Goal: Task Accomplishment & Management: Manage account settings

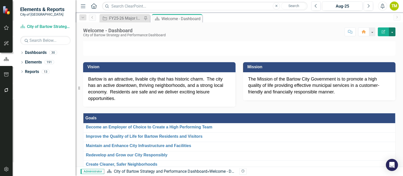
click at [390, 33] on button "button" at bounding box center [391, 31] width 7 height 9
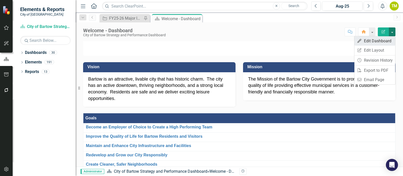
click at [385, 40] on link "Edit Edit Dashboard" at bounding box center [374, 40] width 41 height 9
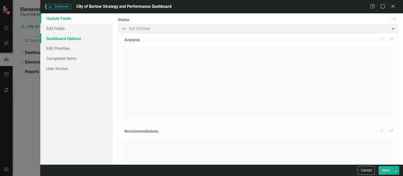
click at [85, 40] on link "Dashboard Options" at bounding box center [76, 38] width 72 height 10
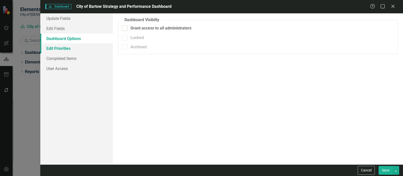
click at [76, 49] on link "Edit Priorities" at bounding box center [76, 48] width 72 height 10
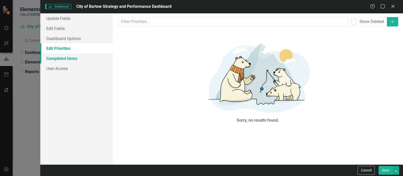
click at [73, 57] on link "Completed Items" at bounding box center [76, 58] width 72 height 10
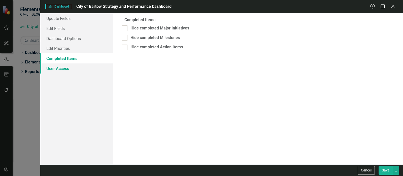
click at [67, 67] on link "User Access" at bounding box center [76, 68] width 72 height 10
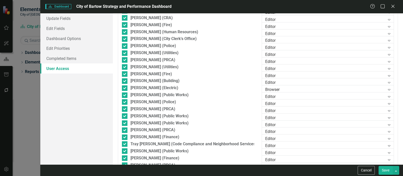
scroll to position [208, 0]
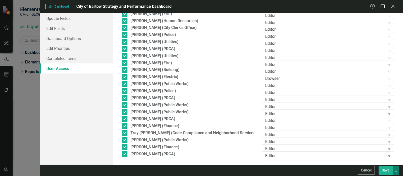
click at [395, 170] on button "button" at bounding box center [395, 170] width 7 height 9
click at [79, 41] on link "Dashboard Options" at bounding box center [76, 38] width 72 height 10
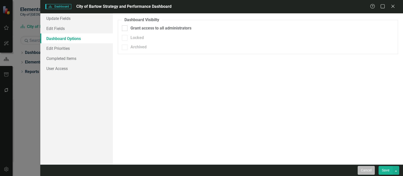
click at [364, 169] on button "Cancel" at bounding box center [365, 170] width 17 height 9
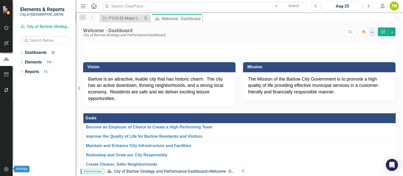
click at [7, 170] on icon "button" at bounding box center [6, 169] width 5 height 4
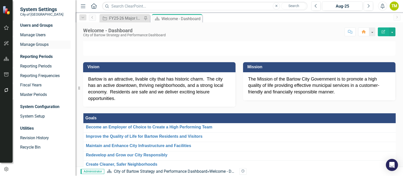
click at [27, 45] on link "Manage Groups" at bounding box center [45, 45] width 50 height 6
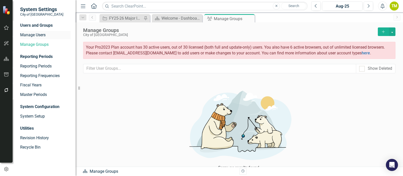
click at [33, 36] on link "Manage Users" at bounding box center [45, 35] width 50 height 6
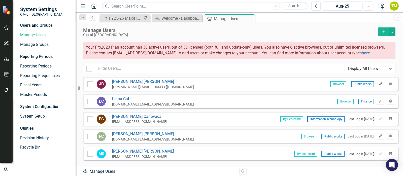
click at [363, 70] on div "Display All Users" at bounding box center [367, 69] width 38 height 6
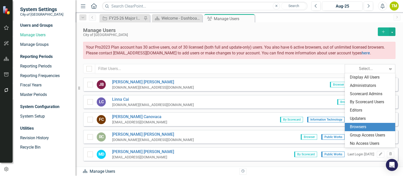
click at [357, 125] on div "Browsers" at bounding box center [370, 127] width 42 height 6
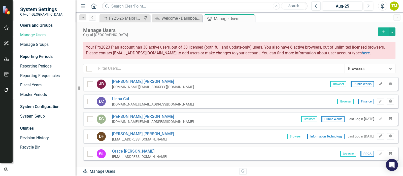
click at [392, 68] on icon "Expand" at bounding box center [390, 69] width 5 height 4
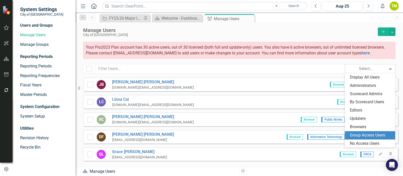
click at [377, 136] on div "Group Access Users" at bounding box center [370, 135] width 42 height 6
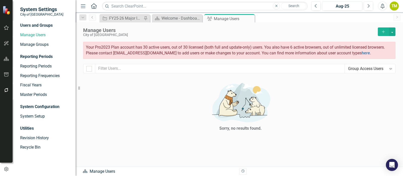
click at [365, 70] on div "Group Access Users" at bounding box center [367, 69] width 38 height 6
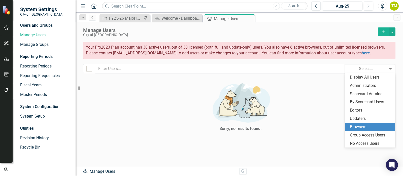
click at [359, 124] on div "Browsers" at bounding box center [370, 127] width 42 height 6
checkbox input "false"
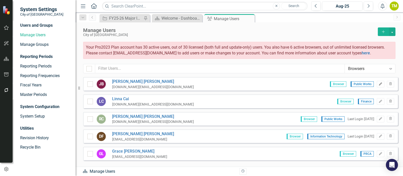
click at [378, 84] on icon "Edit" at bounding box center [380, 84] width 4 height 3
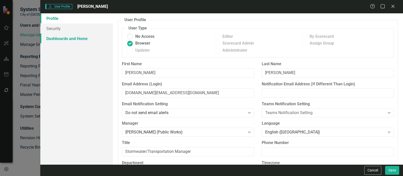
click at [58, 40] on link "Dashboards and Home" at bounding box center [76, 38] width 72 height 10
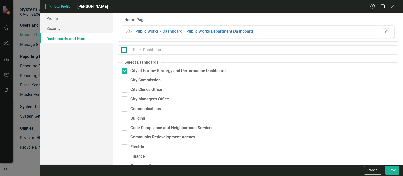
click at [126, 49] on div at bounding box center [124, 50] width 6 height 6
click at [124, 49] on input "checkbox" at bounding box center [122, 48] width 3 height 3
checkbox input "true"
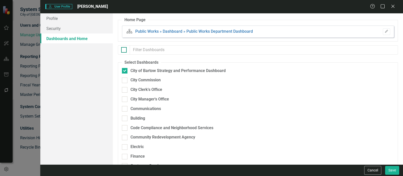
checkbox input "true"
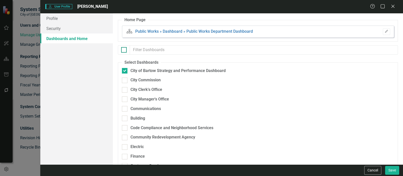
checkbox input "true"
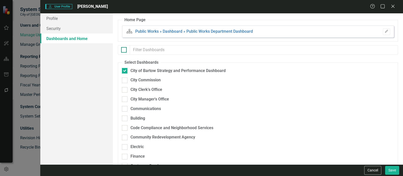
checkbox input "true"
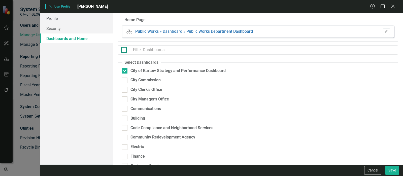
checkbox input "true"
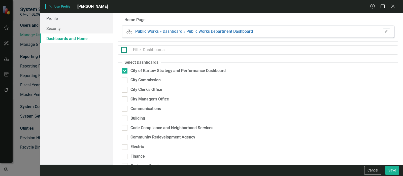
checkbox input "true"
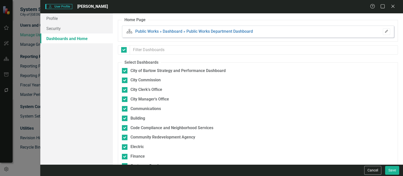
click at [384, 31] on icon "button" at bounding box center [385, 31] width 3 height 3
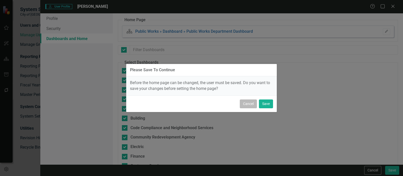
click at [256, 104] on button "Cancel" at bounding box center [248, 103] width 17 height 9
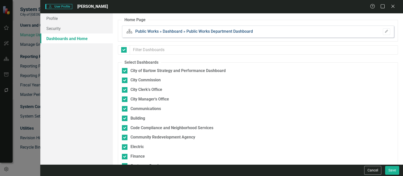
click at [167, 30] on link "Public Works » Dashboard » Public Works Department Dashboard" at bounding box center [194, 31] width 118 height 5
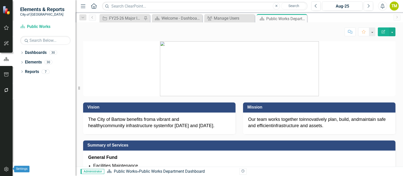
click at [5, 166] on button "button" at bounding box center [6, 169] width 11 height 11
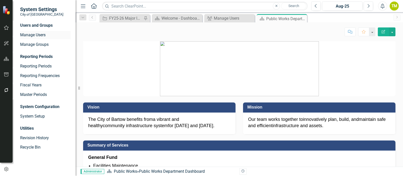
click at [40, 35] on link "Manage Users" at bounding box center [45, 35] width 50 height 6
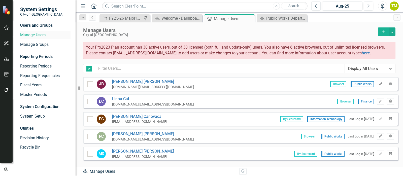
checkbox input "false"
click at [378, 84] on button "Edit" at bounding box center [379, 84] width 7 height 7
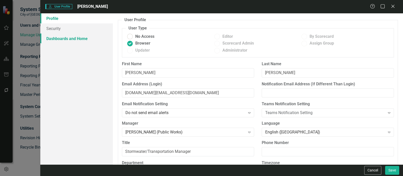
click at [58, 40] on link "Dashboards and Home" at bounding box center [76, 38] width 72 height 10
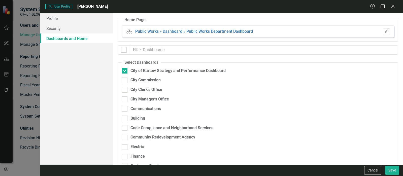
click at [384, 32] on icon "button" at bounding box center [385, 31] width 3 height 3
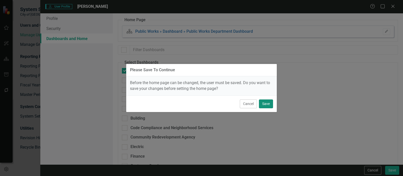
click at [268, 102] on button "Save" at bounding box center [266, 103] width 14 height 9
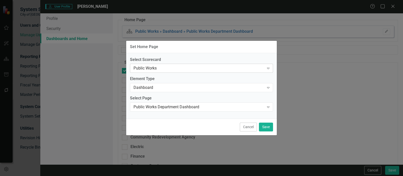
click at [183, 66] on div "Public Works" at bounding box center [198, 68] width 131 height 6
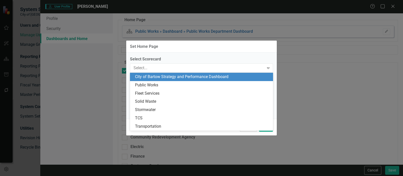
click at [180, 74] on div "City of Bartow Strategy and Performance Dashboard" at bounding box center [202, 77] width 135 height 6
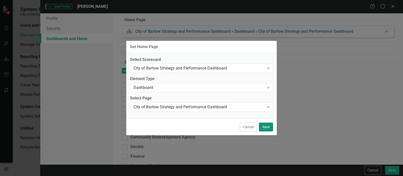
click at [263, 126] on button "Save" at bounding box center [266, 127] width 14 height 9
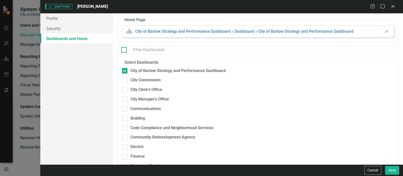
click at [125, 51] on div at bounding box center [124, 50] width 6 height 6
click at [124, 50] on input "checkbox" at bounding box center [122, 48] width 3 height 3
checkbox input "true"
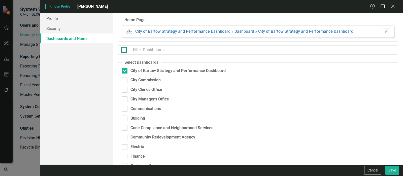
checkbox input "true"
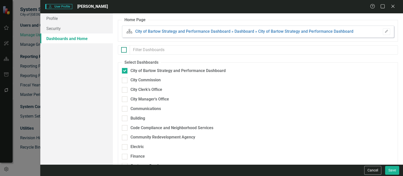
checkbox input "true"
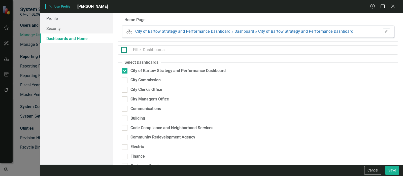
checkbox input "true"
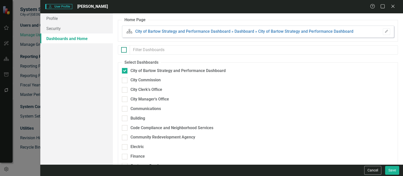
checkbox input "true"
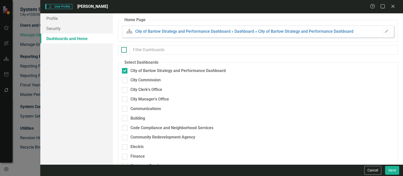
checkbox input "true"
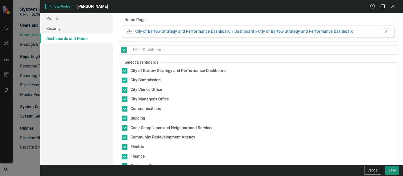
click at [391, 168] on button "Save" at bounding box center [392, 170] width 14 height 9
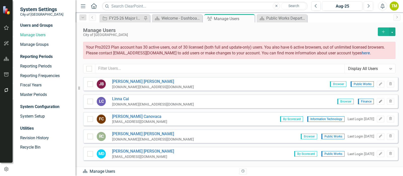
click at [378, 102] on icon "Edit" at bounding box center [380, 101] width 4 height 3
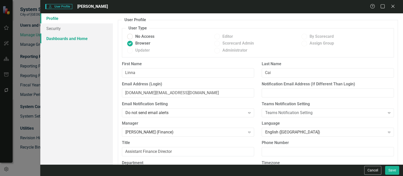
click at [70, 38] on link "Dashboards and Home" at bounding box center [76, 38] width 72 height 10
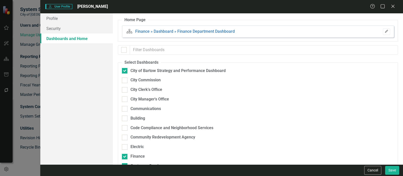
click at [384, 32] on icon "Edit" at bounding box center [386, 31] width 4 height 3
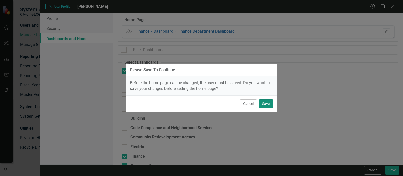
click at [267, 105] on button "Save" at bounding box center [266, 103] width 14 height 9
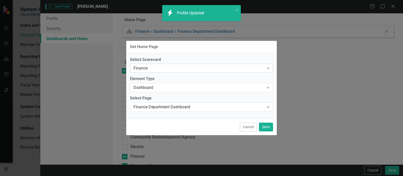
click at [141, 69] on div "Finance" at bounding box center [198, 68] width 131 height 6
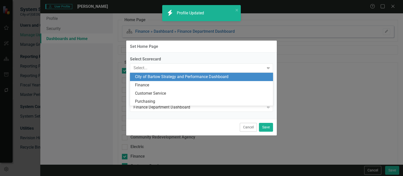
click at [147, 75] on div "City of Bartow Strategy and Performance Dashboard" at bounding box center [202, 77] width 135 height 6
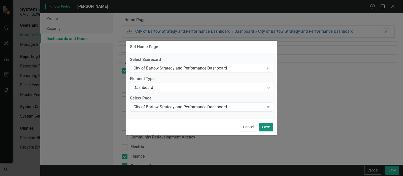
click at [269, 129] on button "Save" at bounding box center [266, 127] width 14 height 9
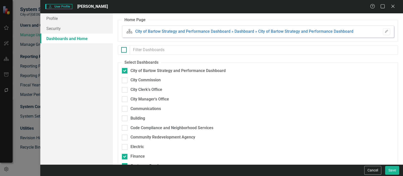
click at [126, 49] on div at bounding box center [124, 50] width 6 height 6
click at [124, 49] on input "checkbox" at bounding box center [122, 48] width 3 height 3
checkbox input "true"
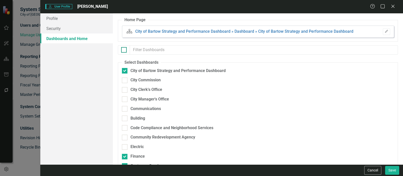
checkbox input "true"
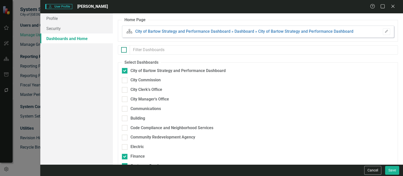
checkbox input "true"
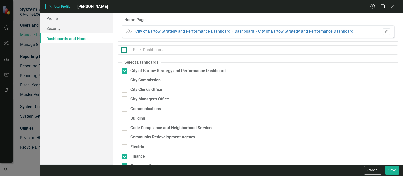
checkbox input "true"
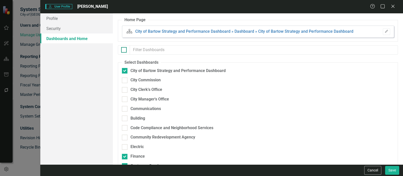
checkbox input "true"
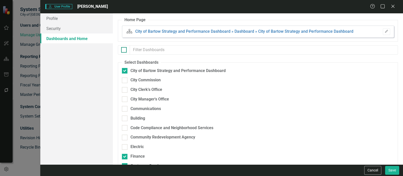
checkbox input "true"
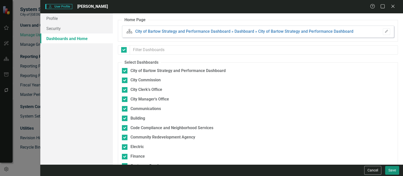
click at [391, 169] on button "Save" at bounding box center [392, 170] width 14 height 9
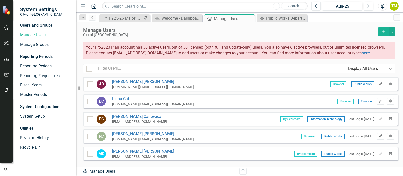
click at [376, 120] on button "Edit" at bounding box center [379, 119] width 7 height 7
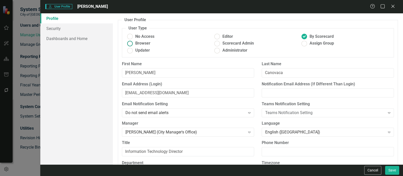
click at [135, 44] on span "Browser" at bounding box center [142, 44] width 15 height 6
click at [134, 44] on input "Browser" at bounding box center [130, 44] width 8 height 8
radio input "true"
click at [85, 38] on link "Dashboards and Home" at bounding box center [76, 38] width 72 height 10
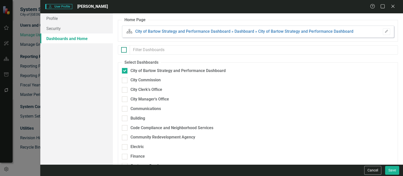
click at [124, 48] on input "checkbox" at bounding box center [122, 48] width 3 height 3
checkbox input "true"
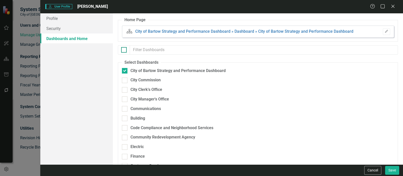
checkbox input "true"
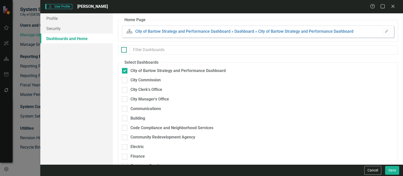
checkbox input "true"
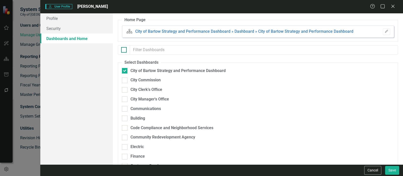
checkbox input "true"
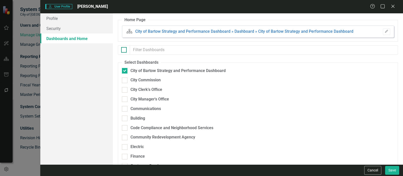
checkbox input "true"
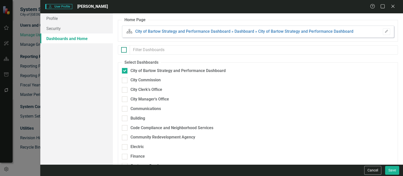
checkbox input "true"
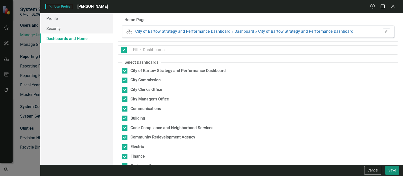
click at [393, 169] on button "Save" at bounding box center [392, 170] width 14 height 9
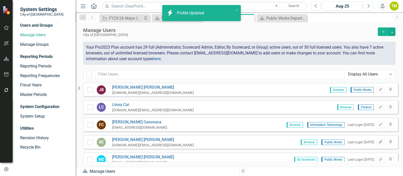
click at [379, 141] on button "Edit" at bounding box center [379, 142] width 7 height 7
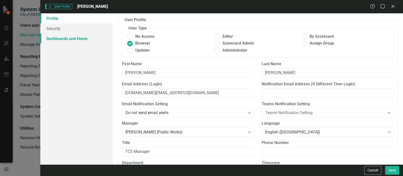
click at [58, 38] on link "Dashboards and Home" at bounding box center [76, 38] width 72 height 10
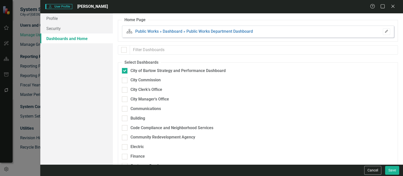
click at [382, 31] on button "Edit" at bounding box center [385, 31] width 7 height 7
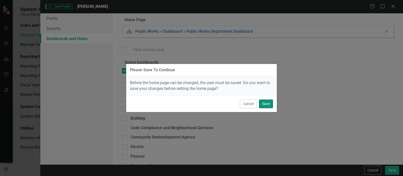
click at [266, 104] on button "Save" at bounding box center [266, 103] width 14 height 9
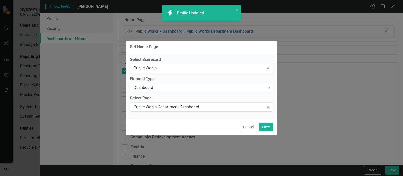
click at [138, 69] on div "Public Works" at bounding box center [198, 68] width 131 height 6
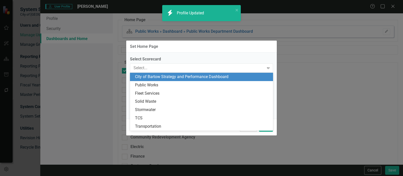
click at [143, 76] on div "City of Bartow Strategy and Performance Dashboard" at bounding box center [202, 77] width 135 height 6
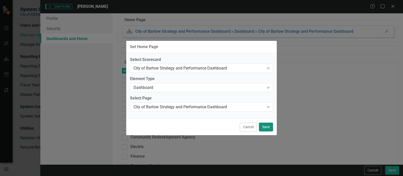
click at [266, 126] on button "Save" at bounding box center [266, 127] width 14 height 9
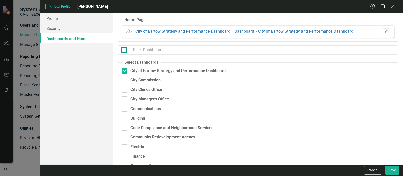
click at [125, 51] on div at bounding box center [124, 50] width 6 height 6
click at [124, 50] on input "checkbox" at bounding box center [122, 48] width 3 height 3
checkbox input "true"
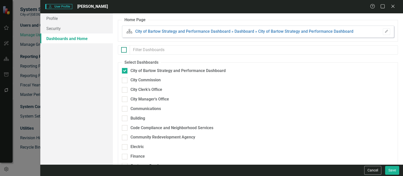
checkbox input "true"
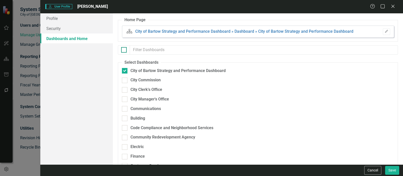
checkbox input "true"
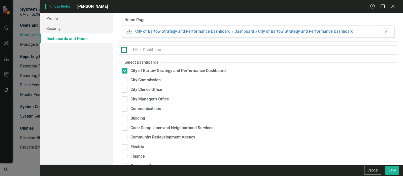
checkbox input "true"
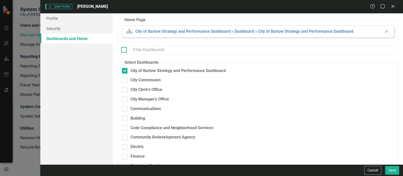
checkbox input "true"
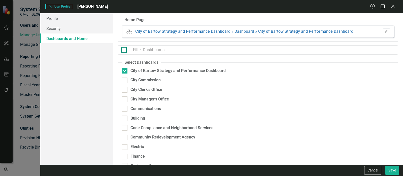
checkbox input "true"
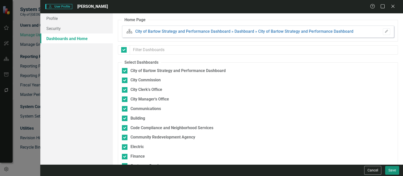
click at [390, 172] on button "Save" at bounding box center [392, 170] width 14 height 9
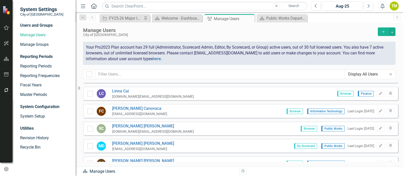
scroll to position [17, 0]
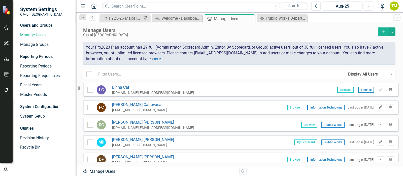
click at [376, 107] on button "Edit" at bounding box center [379, 107] width 7 height 7
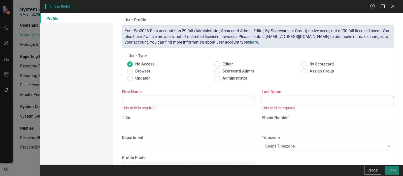
type input "[PERSON_NAME]"
type input "Canovaca"
type input "Information Technology Director"
type input "Information Technology"
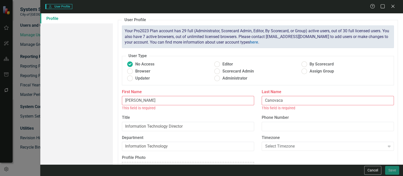
radio input "false"
radio input "true"
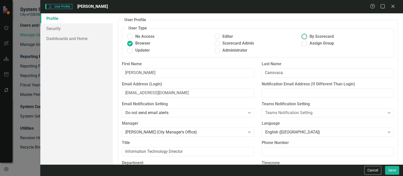
click at [304, 35] on ins at bounding box center [304, 37] width 8 height 8
click at [304, 35] on input "By Scorecard" at bounding box center [304, 37] width 8 height 8
radio input "true"
click at [51, 40] on link "Dashboards and Home" at bounding box center [76, 38] width 72 height 10
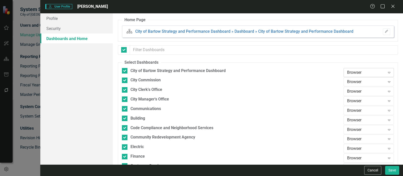
click at [386, 72] on icon "Expand" at bounding box center [388, 72] width 5 height 4
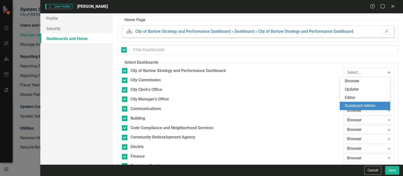
click at [373, 102] on div "Scorecard Admin" at bounding box center [364, 106] width 50 height 8
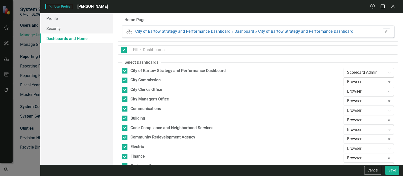
click at [368, 80] on div "Browser" at bounding box center [366, 82] width 38 height 6
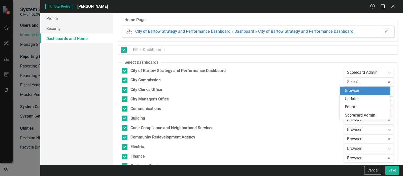
click at [369, 92] on div "Browser" at bounding box center [365, 91] width 42 height 6
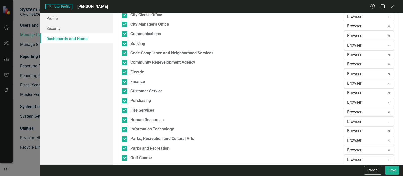
scroll to position [77, 0]
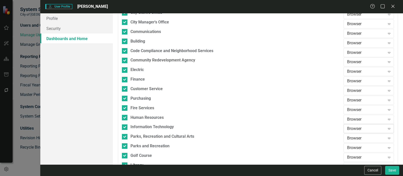
click at [360, 129] on div "Browser" at bounding box center [366, 129] width 38 height 6
click at [359, 116] on div "Scorecard Admin" at bounding box center [364, 120] width 50 height 8
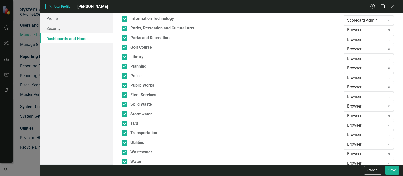
scroll to position [193, 0]
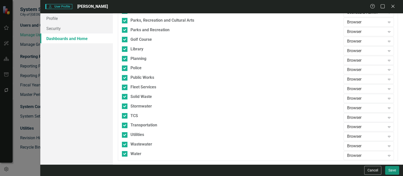
click at [391, 170] on button "Save" at bounding box center [392, 170] width 14 height 9
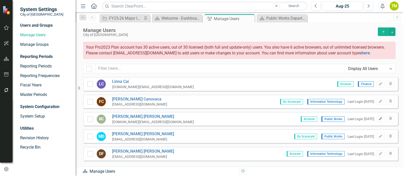
click at [378, 119] on icon "Edit" at bounding box center [380, 118] width 4 height 3
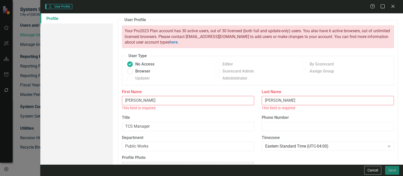
radio input "false"
radio input "true"
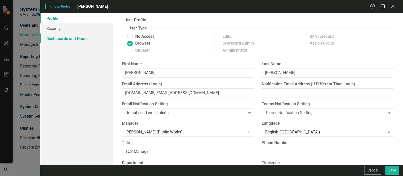
click at [70, 40] on link "Dashboards and Home" at bounding box center [76, 38] width 72 height 10
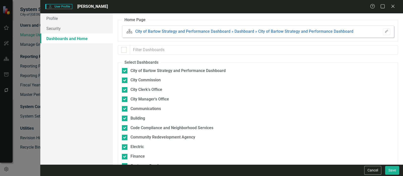
checkbox input "true"
click at [390, 168] on button "Save" at bounding box center [392, 170] width 14 height 9
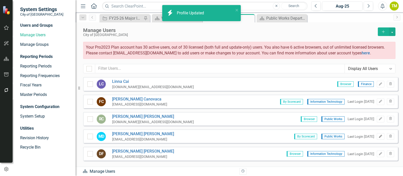
click at [379, 136] on icon "button" at bounding box center [380, 136] width 3 height 3
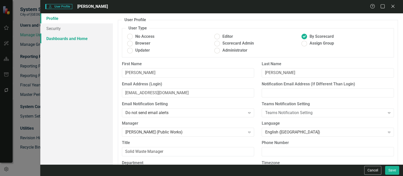
click at [58, 39] on link "Dashboards and Home" at bounding box center [76, 38] width 72 height 10
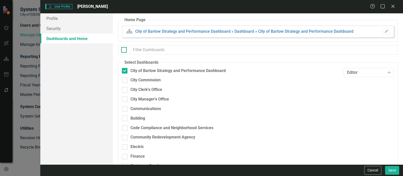
click at [124, 50] on input "checkbox" at bounding box center [122, 48] width 3 height 3
checkbox input "true"
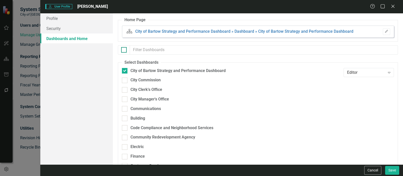
checkbox input "true"
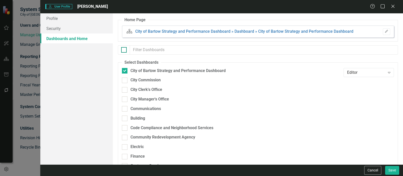
checkbox input "true"
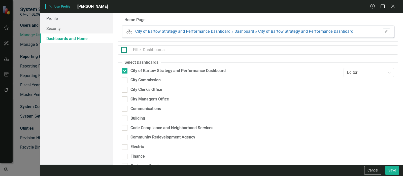
checkbox input "true"
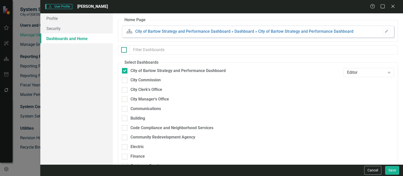
checkbox input "true"
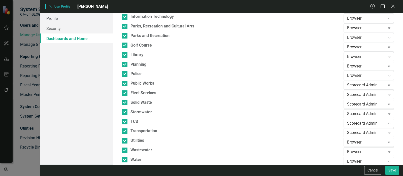
scroll to position [191, 0]
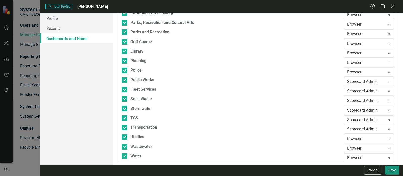
click at [390, 169] on button "Save" at bounding box center [392, 170] width 14 height 9
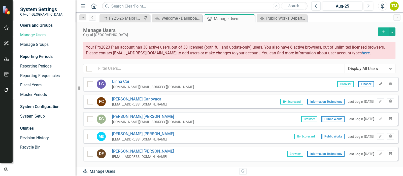
click at [378, 152] on icon "Edit" at bounding box center [380, 153] width 4 height 3
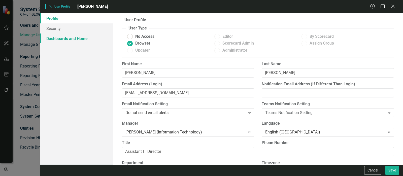
click at [59, 36] on link "Dashboards and Home" at bounding box center [76, 38] width 72 height 10
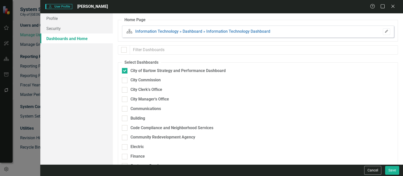
click at [384, 32] on icon "button" at bounding box center [385, 31] width 3 height 3
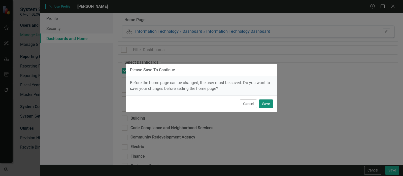
click at [265, 104] on button "Save" at bounding box center [266, 103] width 14 height 9
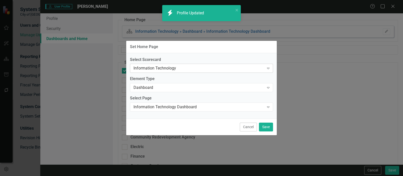
click at [170, 66] on div "Information Technology" at bounding box center [198, 68] width 131 height 6
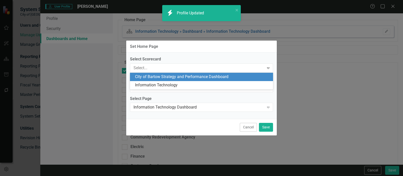
click at [169, 75] on div "City of Bartow Strategy and Performance Dashboard" at bounding box center [202, 77] width 135 height 6
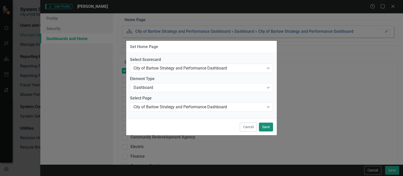
click at [264, 123] on button "Save" at bounding box center [266, 127] width 14 height 9
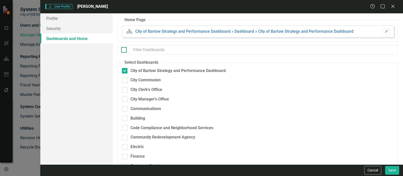
click at [125, 48] on div at bounding box center [124, 50] width 6 height 6
click at [124, 48] on input "checkbox" at bounding box center [122, 48] width 3 height 3
checkbox input "true"
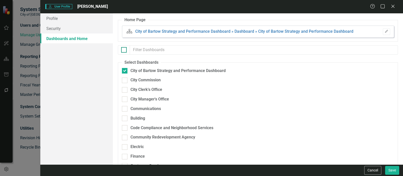
checkbox input "true"
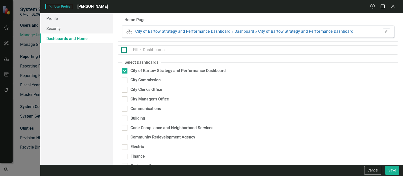
checkbox input "true"
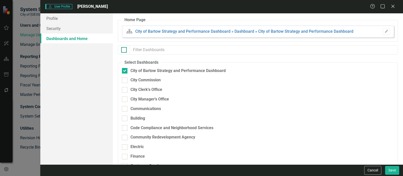
checkbox input "true"
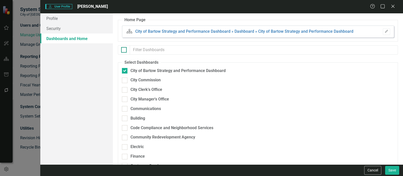
checkbox input "true"
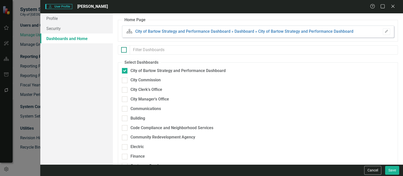
checkbox input "true"
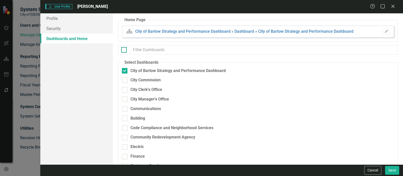
checkbox input "true"
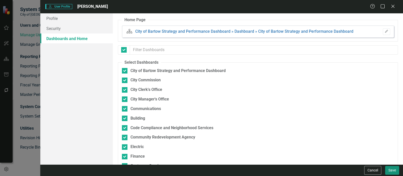
click at [389, 171] on button "Save" at bounding box center [392, 170] width 14 height 9
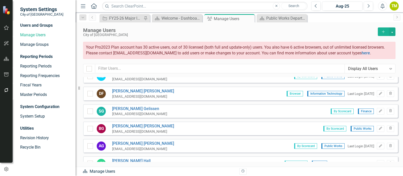
scroll to position [81, 0]
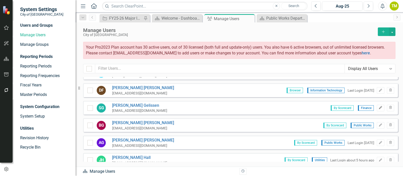
click at [376, 109] on button "Edit" at bounding box center [379, 108] width 7 height 7
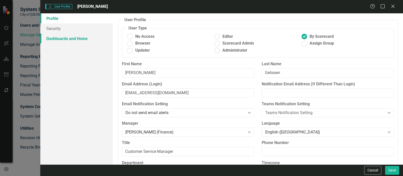
click at [57, 39] on link "Dashboards and Home" at bounding box center [76, 38] width 72 height 10
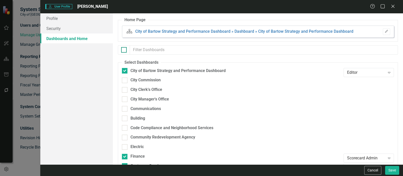
click at [126, 51] on div at bounding box center [124, 50] width 6 height 6
click at [124, 50] on input "checkbox" at bounding box center [122, 48] width 3 height 3
checkbox input "true"
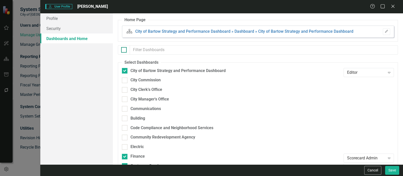
checkbox input "true"
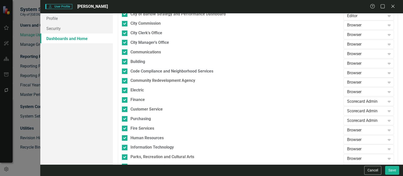
scroll to position [61, 0]
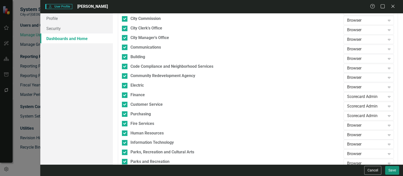
click at [395, 170] on button "Save" at bounding box center [392, 170] width 14 height 9
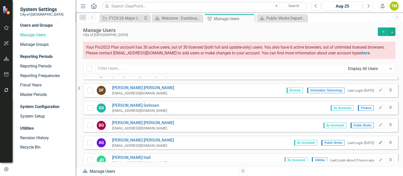
click at [379, 141] on icon "button" at bounding box center [380, 142] width 3 height 3
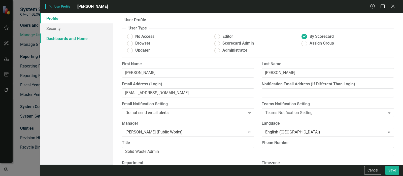
click at [59, 40] on link "Dashboards and Home" at bounding box center [76, 38] width 72 height 10
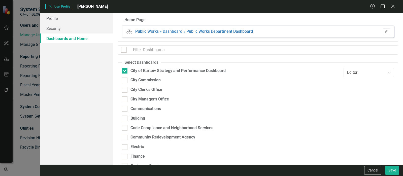
click at [386, 31] on button "Edit" at bounding box center [385, 31] width 7 height 7
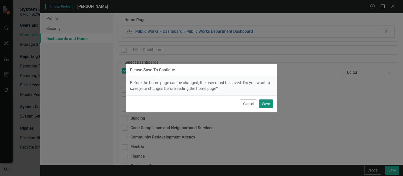
click at [263, 103] on button "Save" at bounding box center [266, 103] width 14 height 9
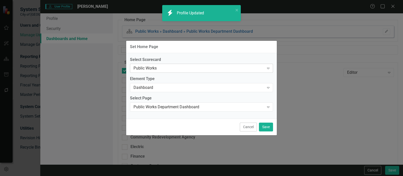
click at [197, 65] on div "Public Works Expand" at bounding box center [201, 68] width 143 height 9
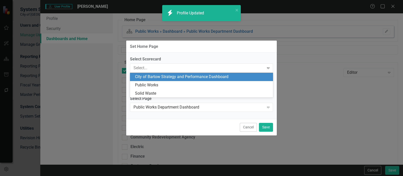
click at [192, 75] on div "City of Bartow Strategy and Performance Dashboard" at bounding box center [202, 77] width 135 height 6
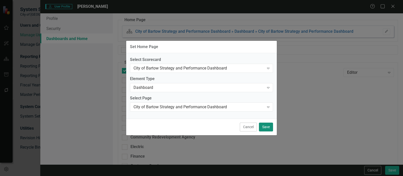
click at [266, 128] on button "Save" at bounding box center [266, 127] width 14 height 9
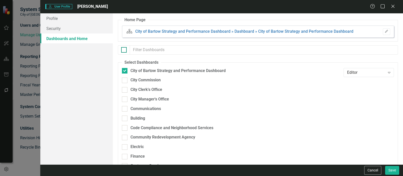
click at [126, 48] on div at bounding box center [124, 50] width 6 height 6
click at [124, 48] on input "checkbox" at bounding box center [122, 48] width 3 height 3
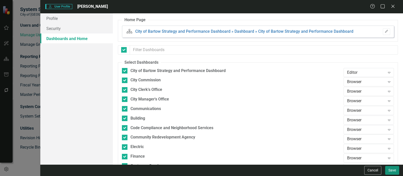
click at [391, 170] on button "Save" at bounding box center [392, 170] width 14 height 9
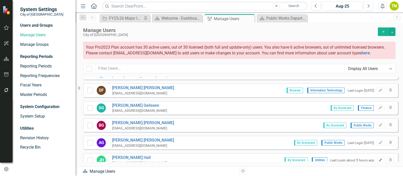
click at [378, 159] on icon "Edit" at bounding box center [380, 160] width 4 height 3
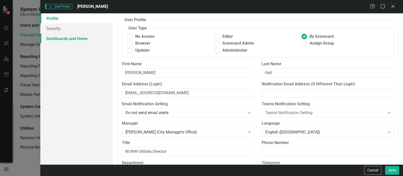
click at [55, 38] on link "Dashboards and Home" at bounding box center [76, 38] width 72 height 10
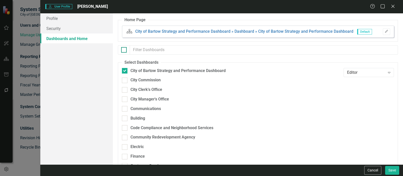
click at [125, 50] on div at bounding box center [124, 50] width 6 height 6
click at [124, 50] on input "checkbox" at bounding box center [122, 48] width 3 height 3
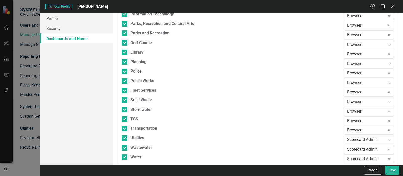
scroll to position [193, 0]
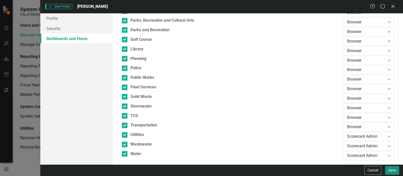
click at [392, 169] on button "Save" at bounding box center [392, 170] width 14 height 9
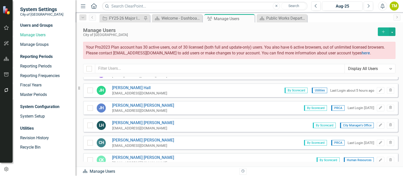
scroll to position [152, 0]
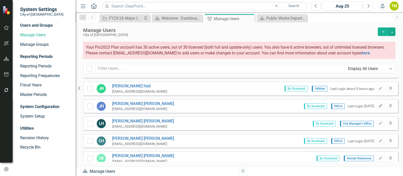
click at [378, 104] on icon "Edit" at bounding box center [380, 105] width 4 height 3
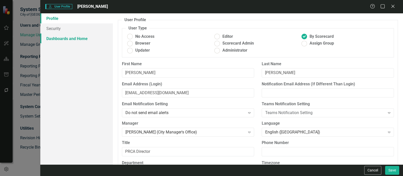
click at [69, 36] on link "Dashboards and Home" at bounding box center [76, 38] width 72 height 10
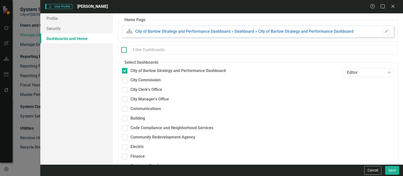
click at [124, 51] on div at bounding box center [124, 50] width 6 height 6
click at [124, 50] on input "checkbox" at bounding box center [122, 48] width 3 height 3
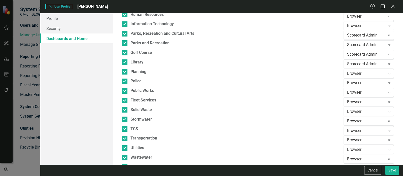
scroll to position [193, 0]
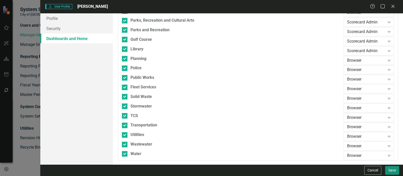
click at [395, 169] on button "Save" at bounding box center [392, 170] width 14 height 9
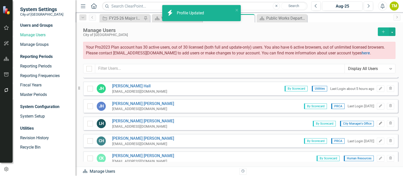
click at [376, 123] on button "Edit" at bounding box center [379, 123] width 7 height 7
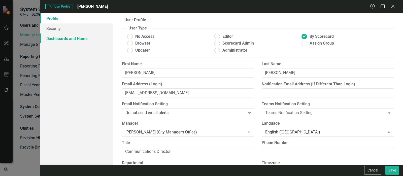
click at [77, 40] on link "Dashboards and Home" at bounding box center [76, 38] width 72 height 10
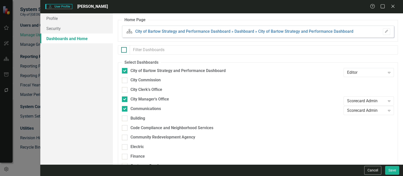
click at [122, 51] on div at bounding box center [124, 50] width 6 height 6
click at [122, 50] on input "checkbox" at bounding box center [122, 48] width 3 height 3
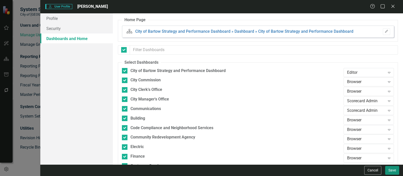
click at [390, 169] on button "Save" at bounding box center [392, 170] width 14 height 9
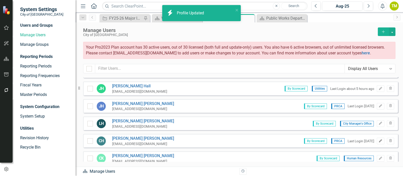
click at [379, 139] on icon "button" at bounding box center [380, 140] width 3 height 3
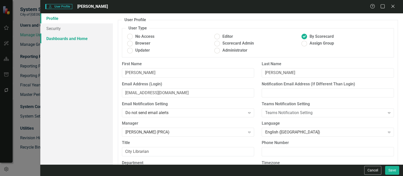
click at [78, 38] on link "Dashboards and Home" at bounding box center [76, 38] width 72 height 10
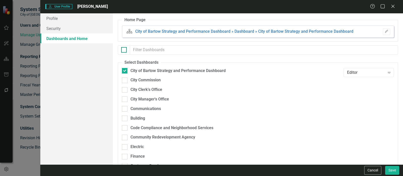
click at [121, 48] on input "checkbox" at bounding box center [122, 48] width 3 height 3
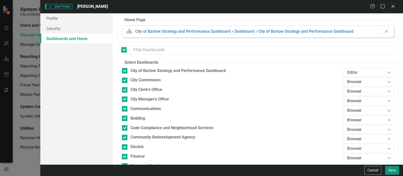
click at [391, 170] on button "Save" at bounding box center [392, 170] width 14 height 9
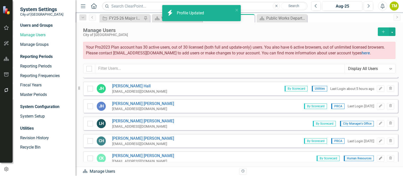
click at [378, 157] on icon "Edit" at bounding box center [380, 158] width 4 height 3
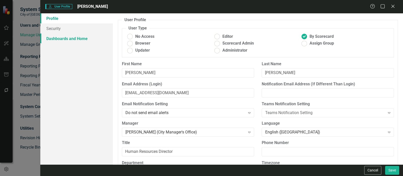
click at [89, 38] on link "Dashboards and Home" at bounding box center [76, 38] width 72 height 10
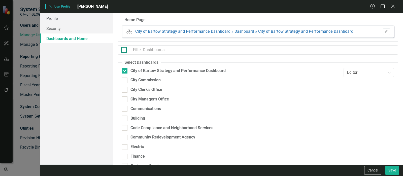
click at [125, 51] on div at bounding box center [124, 50] width 6 height 6
click at [124, 50] on input "checkbox" at bounding box center [122, 48] width 3 height 3
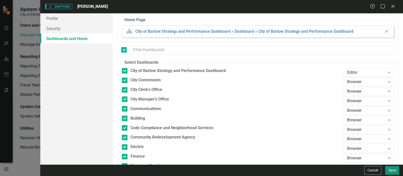
click at [391, 168] on button "Save" at bounding box center [392, 170] width 14 height 9
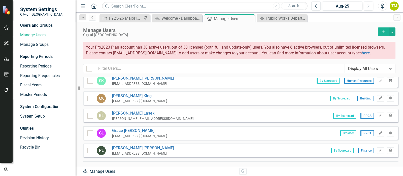
scroll to position [233, 0]
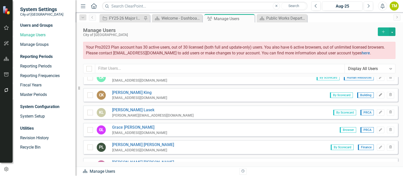
click at [376, 95] on button "Edit" at bounding box center [379, 95] width 7 height 7
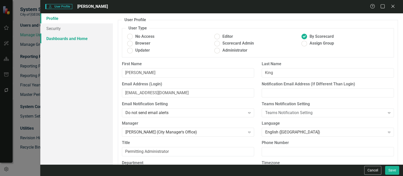
click at [74, 41] on link "Dashboards and Home" at bounding box center [76, 38] width 72 height 10
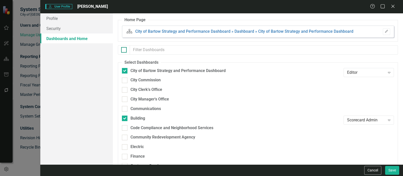
click at [123, 50] on input "checkbox" at bounding box center [122, 48] width 3 height 3
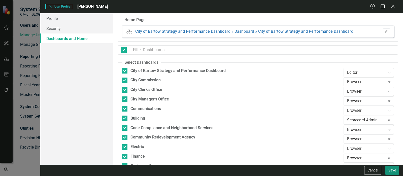
click at [388, 171] on button "Save" at bounding box center [392, 170] width 14 height 9
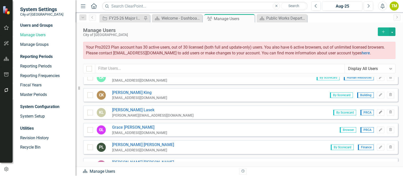
click at [378, 111] on icon "Edit" at bounding box center [380, 112] width 4 height 3
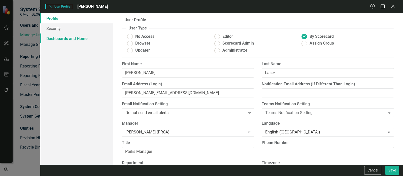
click at [82, 41] on link "Dashboards and Home" at bounding box center [76, 38] width 72 height 10
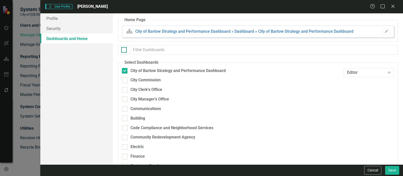
click at [124, 51] on div at bounding box center [124, 50] width 6 height 6
click at [124, 50] on input "checkbox" at bounding box center [122, 48] width 3 height 3
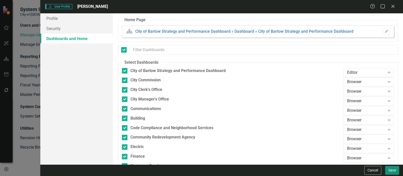
click at [389, 169] on button "Save" at bounding box center [392, 170] width 14 height 9
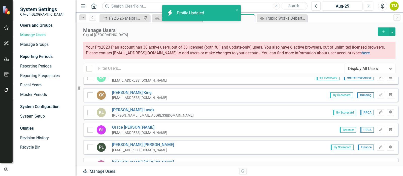
click at [379, 128] on icon "button" at bounding box center [380, 129] width 3 height 3
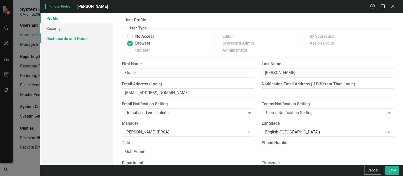
click at [56, 40] on link "Dashboards and Home" at bounding box center [76, 38] width 72 height 10
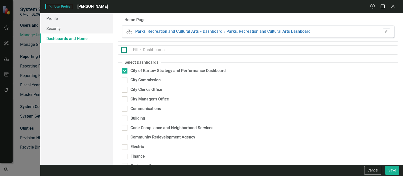
click at [122, 50] on input "checkbox" at bounding box center [122, 48] width 3 height 3
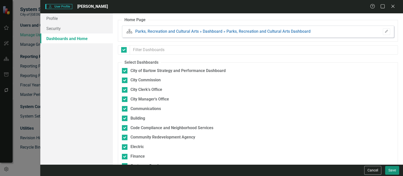
click at [392, 169] on button "Save" at bounding box center [392, 170] width 14 height 9
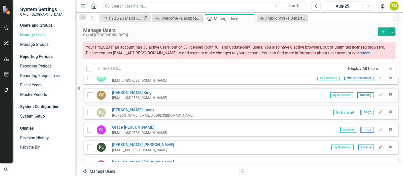
click at [378, 146] on icon "Edit" at bounding box center [380, 147] width 4 height 3
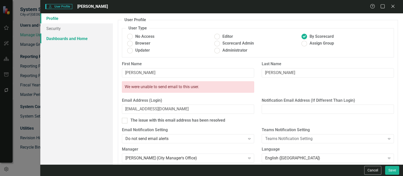
click at [58, 38] on link "Dashboards and Home" at bounding box center [76, 38] width 72 height 10
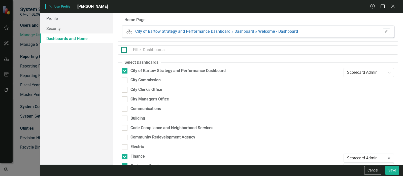
click at [123, 50] on input "checkbox" at bounding box center [122, 48] width 3 height 3
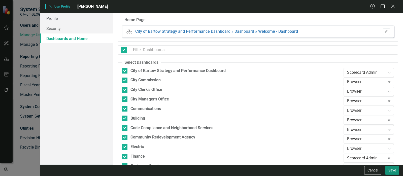
click at [390, 170] on button "Save" at bounding box center [392, 170] width 14 height 9
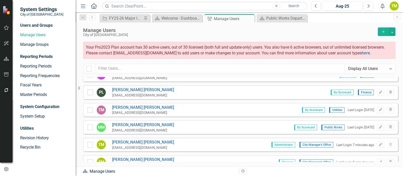
scroll to position [293, 0]
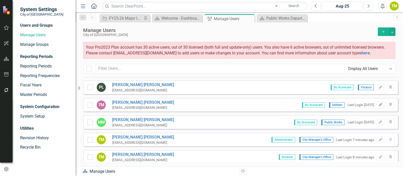
click at [378, 103] on icon "Edit" at bounding box center [380, 104] width 4 height 3
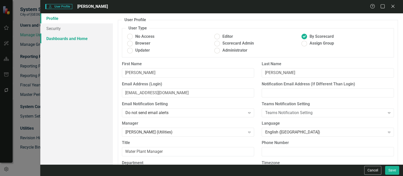
click at [51, 38] on link "Dashboards and Home" at bounding box center [76, 38] width 72 height 10
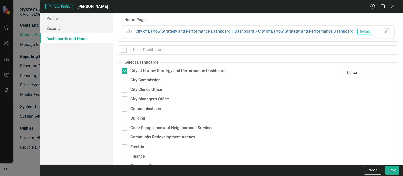
click at [127, 51] on div at bounding box center [124, 49] width 12 height 9
click at [125, 52] on div at bounding box center [124, 50] width 6 height 6
click at [124, 50] on input "checkbox" at bounding box center [122, 48] width 3 height 3
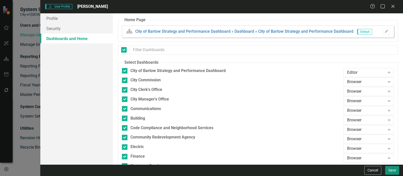
click at [390, 172] on button "Save" at bounding box center [392, 170] width 14 height 9
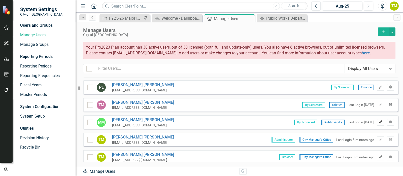
click at [378, 121] on icon "Edit" at bounding box center [380, 122] width 4 height 3
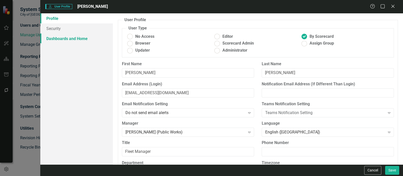
click at [66, 36] on link "Dashboards and Home" at bounding box center [76, 38] width 72 height 10
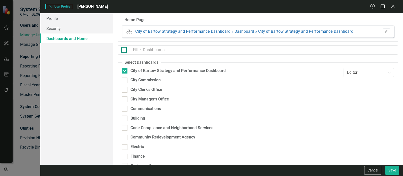
click at [124, 51] on div at bounding box center [124, 50] width 6 height 6
click at [124, 50] on input "checkbox" at bounding box center [122, 48] width 3 height 3
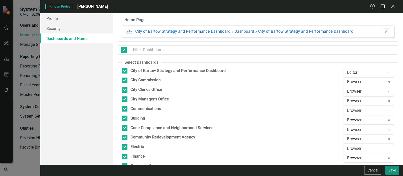
click at [390, 167] on button "Save" at bounding box center [392, 170] width 14 height 9
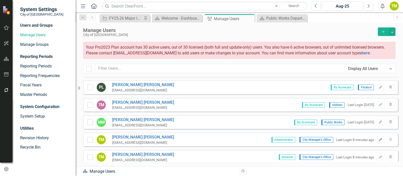
click at [378, 138] on icon "Edit" at bounding box center [380, 139] width 4 height 3
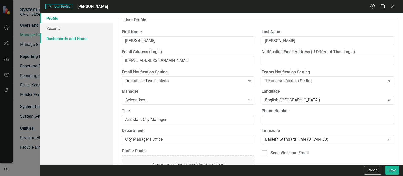
click at [58, 38] on link "Dashboards and Home" at bounding box center [76, 38] width 72 height 10
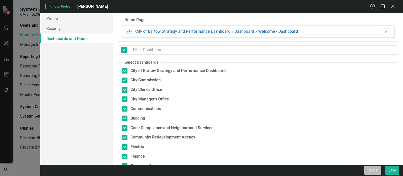
click at [371, 169] on button "Cancel" at bounding box center [372, 170] width 17 height 9
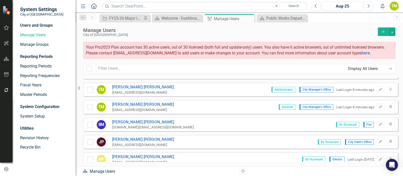
scroll to position [348, 0]
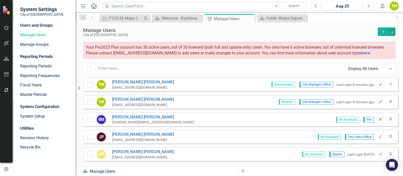
click at [378, 118] on icon "Edit" at bounding box center [380, 119] width 4 height 3
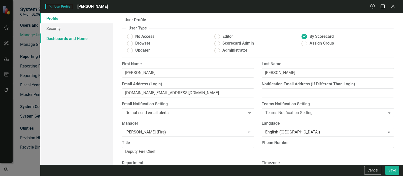
click at [82, 39] on link "Dashboards and Home" at bounding box center [76, 38] width 72 height 10
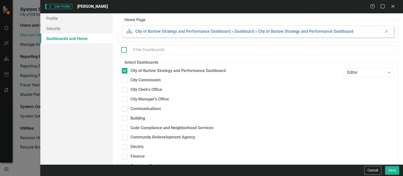
click at [121, 52] on div at bounding box center [124, 50] width 6 height 6
click at [121, 50] on input "checkbox" at bounding box center [122, 48] width 3 height 3
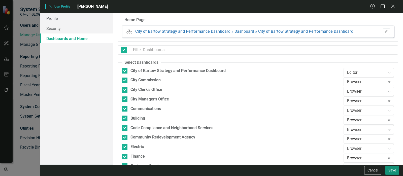
click at [386, 170] on button "Save" at bounding box center [392, 170] width 14 height 9
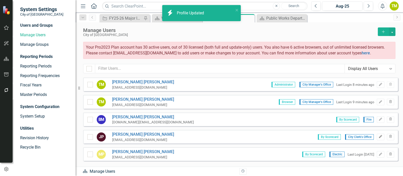
click at [378, 135] on icon "Edit" at bounding box center [380, 136] width 4 height 3
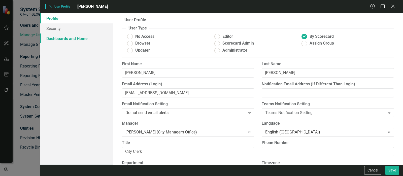
click at [72, 38] on link "Dashboards and Home" at bounding box center [76, 38] width 72 height 10
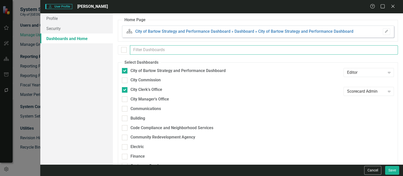
click at [130, 53] on input "text" at bounding box center [264, 49] width 268 height 9
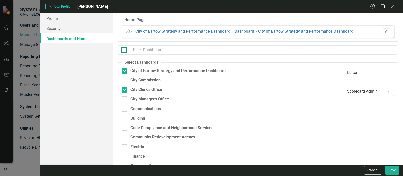
click at [126, 50] on div at bounding box center [124, 50] width 6 height 6
click at [124, 50] on input "checkbox" at bounding box center [122, 48] width 3 height 3
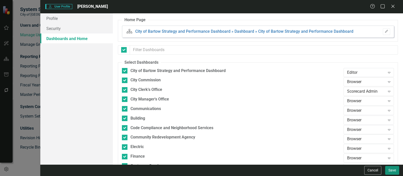
click at [396, 173] on button "Save" at bounding box center [392, 170] width 14 height 9
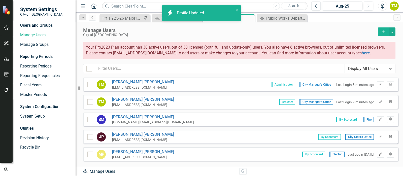
click at [378, 153] on icon "Edit" at bounding box center [380, 154] width 4 height 3
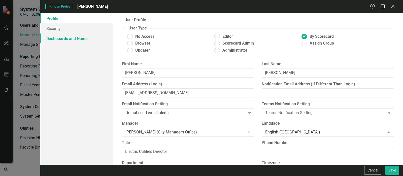
click at [81, 38] on link "Dashboards and Home" at bounding box center [76, 38] width 72 height 10
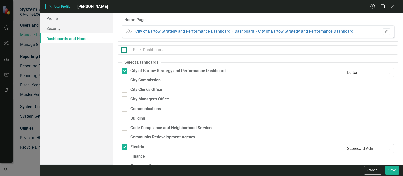
click at [124, 50] on div at bounding box center [124, 50] width 6 height 6
click at [124, 50] on input "checkbox" at bounding box center [122, 48] width 3 height 3
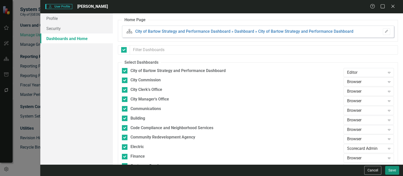
click at [393, 171] on button "Save" at bounding box center [392, 170] width 14 height 9
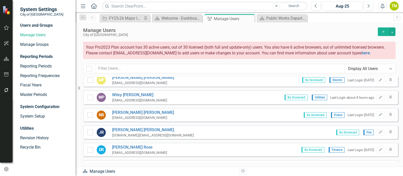
scroll to position [429, 0]
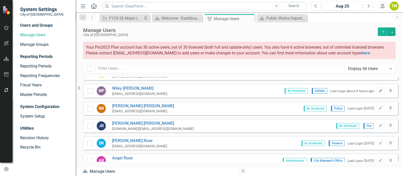
click at [377, 90] on button "Edit" at bounding box center [379, 91] width 7 height 7
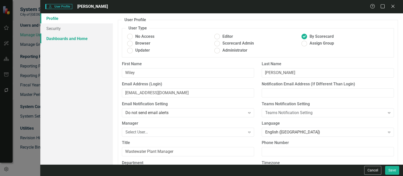
click at [91, 40] on link "Dashboards and Home" at bounding box center [76, 38] width 72 height 10
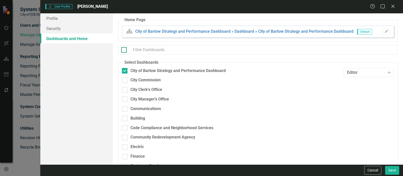
click at [125, 50] on div at bounding box center [124, 50] width 6 height 6
click at [124, 50] on input "checkbox" at bounding box center [122, 48] width 3 height 3
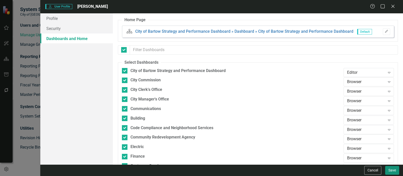
click at [393, 170] on button "Save" at bounding box center [392, 170] width 14 height 9
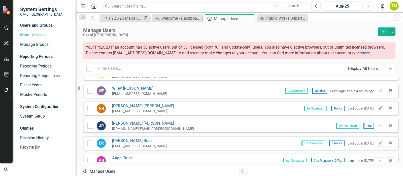
click at [378, 107] on icon "Edit" at bounding box center [380, 108] width 4 height 3
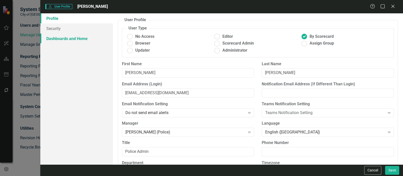
click at [55, 38] on link "Dashboards and Home" at bounding box center [76, 38] width 72 height 10
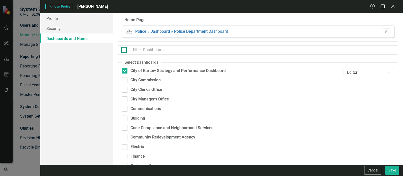
click at [122, 49] on input "checkbox" at bounding box center [122, 48] width 3 height 3
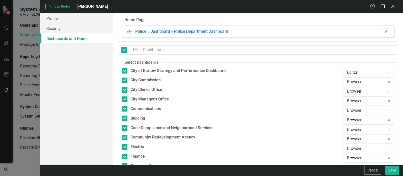
click at [384, 30] on icon "Edit" at bounding box center [386, 31] width 4 height 3
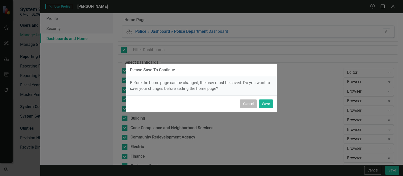
click at [247, 106] on button "Cancel" at bounding box center [248, 103] width 17 height 9
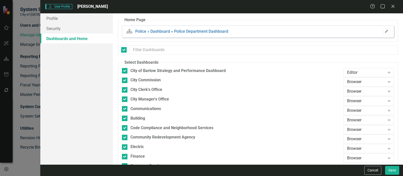
click at [385, 32] on button "Edit" at bounding box center [385, 31] width 7 height 7
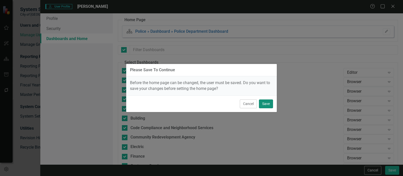
click at [262, 103] on button "Save" at bounding box center [266, 103] width 14 height 9
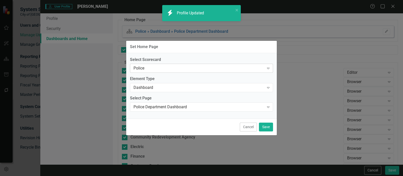
click at [163, 64] on div "Police Expand" at bounding box center [201, 68] width 143 height 9
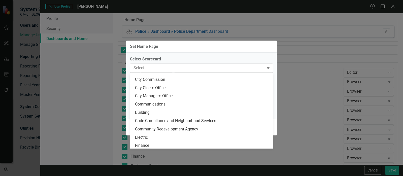
scroll to position [0, 0]
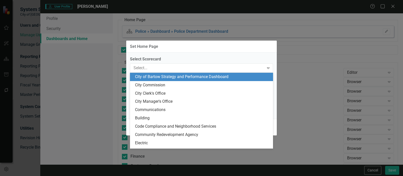
click at [260, 74] on div "City of Bartow Strategy and Performance Dashboard" at bounding box center [202, 77] width 135 height 6
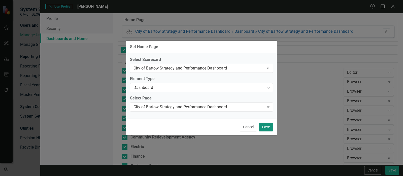
click at [264, 126] on button "Save" at bounding box center [266, 127] width 14 height 9
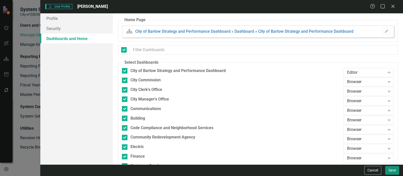
click at [389, 170] on button "Save" at bounding box center [392, 170] width 14 height 9
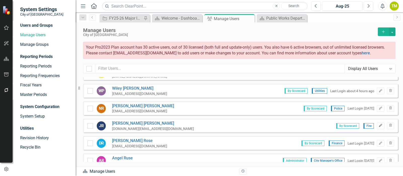
click at [378, 124] on icon "Edit" at bounding box center [380, 125] width 4 height 3
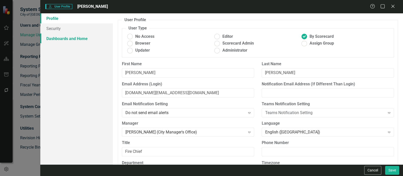
click at [62, 39] on link "Dashboards and Home" at bounding box center [76, 38] width 72 height 10
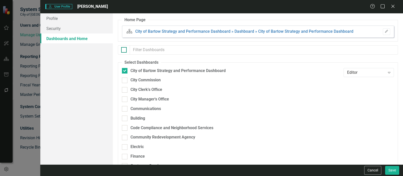
click at [121, 52] on div at bounding box center [124, 50] width 6 height 6
click at [121, 50] on input "checkbox" at bounding box center [122, 48] width 3 height 3
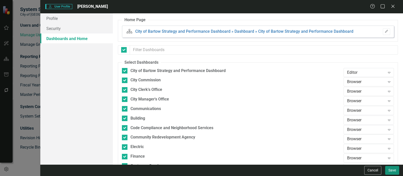
click at [393, 171] on button "Save" at bounding box center [392, 170] width 14 height 9
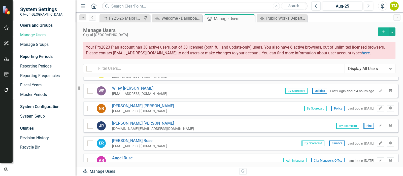
click at [378, 142] on icon "Edit" at bounding box center [380, 143] width 4 height 3
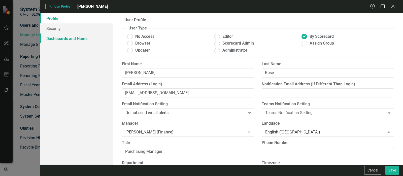
click at [66, 38] on link "Dashboards and Home" at bounding box center [76, 38] width 72 height 10
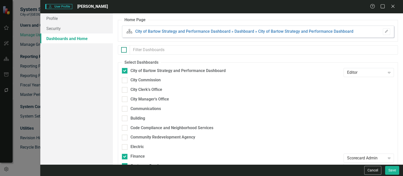
click at [124, 51] on div at bounding box center [124, 50] width 6 height 6
click at [124, 50] on input "checkbox" at bounding box center [122, 48] width 3 height 3
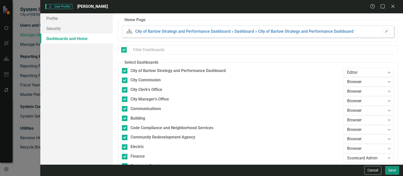
click at [388, 169] on button "Save" at bounding box center [392, 170] width 14 height 9
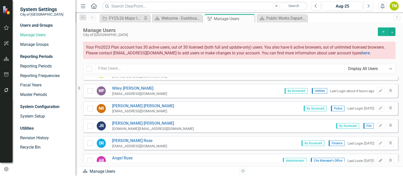
click at [378, 159] on icon "Edit" at bounding box center [380, 160] width 4 height 3
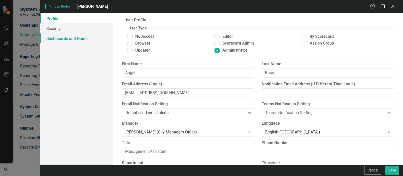
click at [69, 38] on link "Dashboards and Home" at bounding box center [76, 38] width 72 height 10
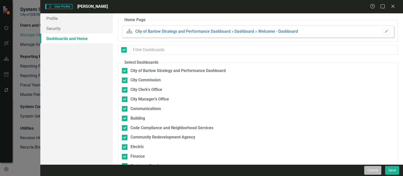
click at [375, 170] on button "Cancel" at bounding box center [372, 170] width 17 height 9
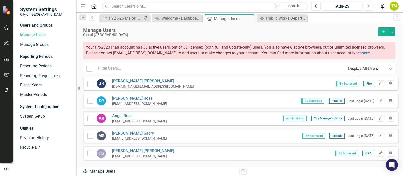
scroll to position [490, 0]
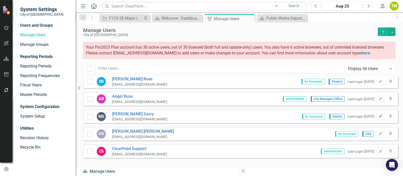
click at [378, 115] on icon "Edit" at bounding box center [380, 116] width 4 height 3
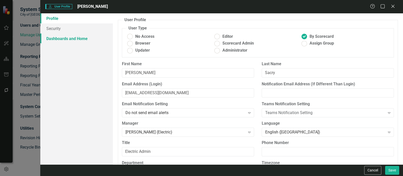
click at [57, 40] on link "Dashboards and Home" at bounding box center [76, 38] width 72 height 10
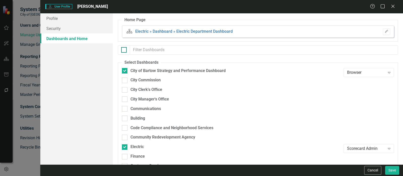
click at [126, 51] on div at bounding box center [124, 50] width 6 height 6
click at [124, 50] on input "checkbox" at bounding box center [122, 48] width 3 height 3
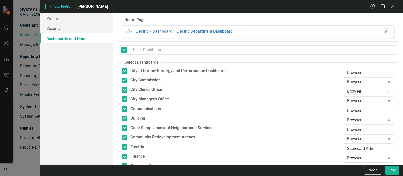
click at [384, 32] on icon "Edit" at bounding box center [386, 31] width 4 height 3
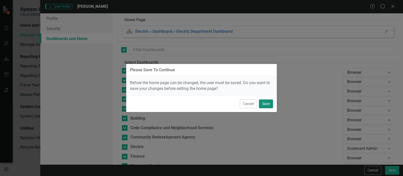
click at [263, 103] on button "Save" at bounding box center [266, 103] width 14 height 9
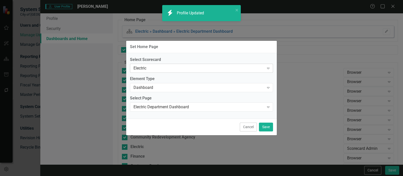
click at [160, 67] on div "Electric" at bounding box center [198, 68] width 131 height 6
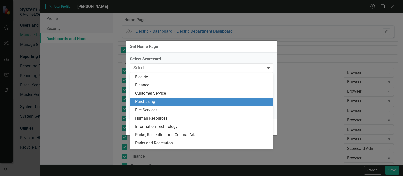
scroll to position [0, 0]
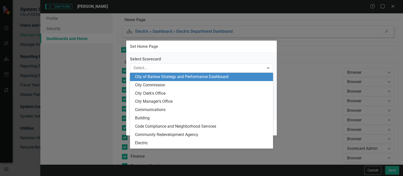
click at [262, 76] on div "City of Bartow Strategy and Performance Dashboard" at bounding box center [202, 77] width 135 height 6
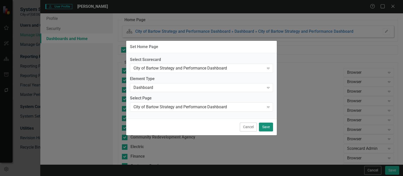
click at [268, 126] on button "Save" at bounding box center [266, 127] width 14 height 9
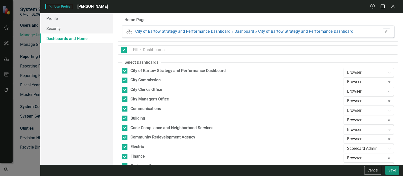
click at [393, 171] on button "Save" at bounding box center [392, 170] width 14 height 9
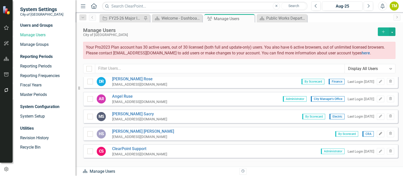
click at [378, 132] on icon "Edit" at bounding box center [380, 133] width 4 height 3
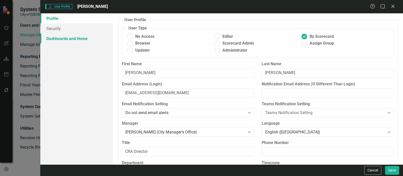
click at [80, 41] on link "Dashboards and Home" at bounding box center [76, 38] width 72 height 10
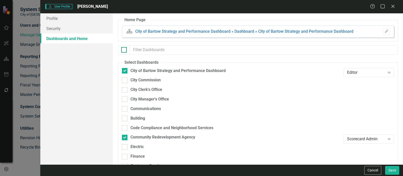
click at [123, 52] on div at bounding box center [124, 50] width 6 height 6
click at [123, 50] on input "checkbox" at bounding box center [122, 48] width 3 height 3
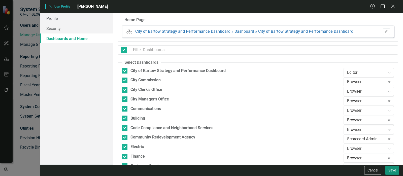
click at [391, 168] on button "Save" at bounding box center [392, 170] width 14 height 9
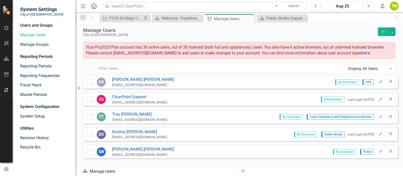
scroll to position [544, 0]
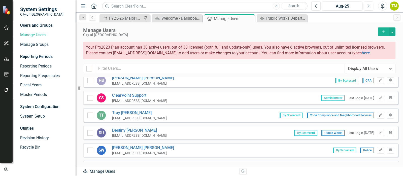
click at [378, 114] on icon "Edit" at bounding box center [380, 115] width 4 height 3
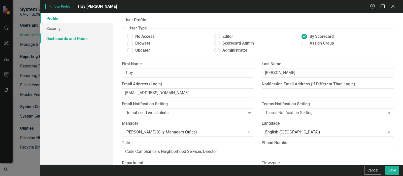
click at [60, 36] on link "Dashboards and Home" at bounding box center [76, 38] width 72 height 10
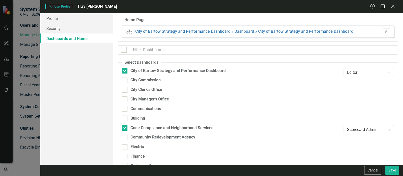
click at [124, 53] on div at bounding box center [124, 49] width 12 height 9
click at [125, 51] on div at bounding box center [124, 50] width 6 height 6
click at [124, 50] on input "checkbox" at bounding box center [122, 48] width 3 height 3
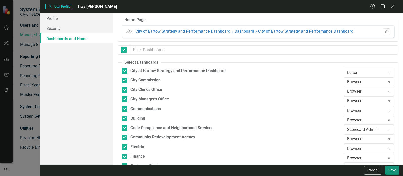
click at [391, 168] on button "Save" at bounding box center [392, 170] width 14 height 9
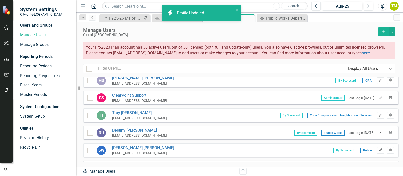
click at [379, 131] on icon "button" at bounding box center [380, 132] width 3 height 3
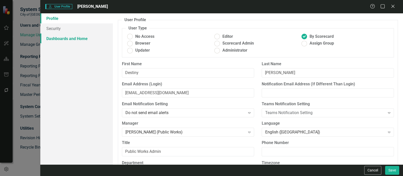
click at [94, 36] on link "Dashboards and Home" at bounding box center [76, 38] width 72 height 10
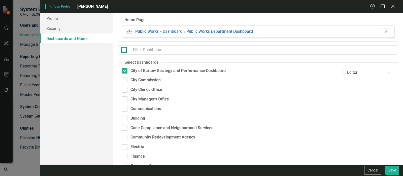
click at [123, 51] on div at bounding box center [124, 50] width 6 height 6
click at [123, 50] on input "checkbox" at bounding box center [122, 48] width 3 height 3
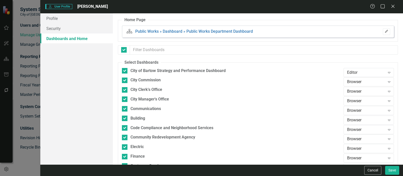
click at [382, 33] on button "Edit" at bounding box center [385, 31] width 7 height 7
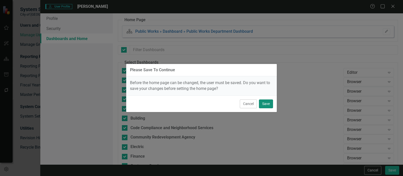
click at [266, 103] on button "Save" at bounding box center [266, 103] width 14 height 9
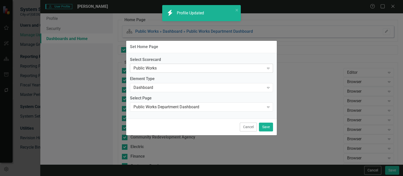
click at [198, 70] on div "Public Works" at bounding box center [198, 68] width 131 height 6
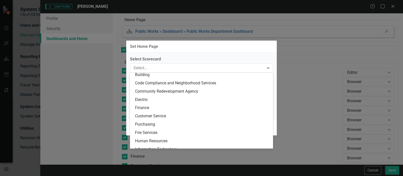
scroll to position [0, 0]
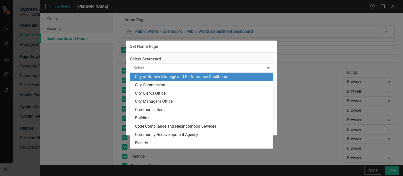
click at [248, 76] on div "City of Bartow Strategy and Performance Dashboard" at bounding box center [202, 77] width 135 height 6
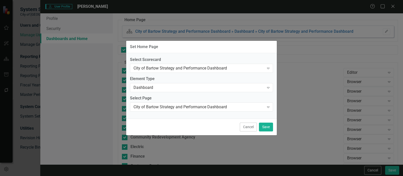
click at [262, 132] on div "Cancel Save" at bounding box center [201, 127] width 150 height 17
click at [262, 128] on button "Save" at bounding box center [266, 127] width 14 height 9
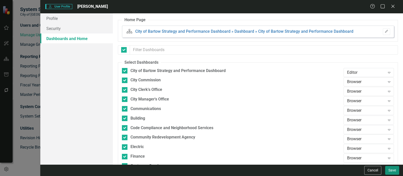
click at [394, 169] on button "Save" at bounding box center [392, 170] width 14 height 9
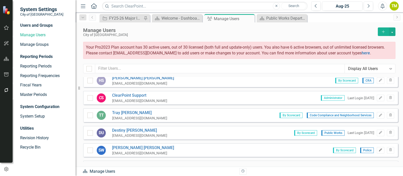
click at [379, 148] on icon "button" at bounding box center [380, 149] width 3 height 3
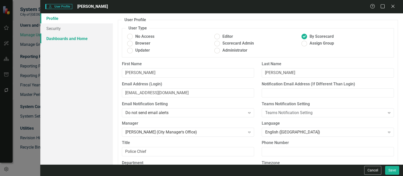
click at [55, 40] on link "Dashboards and Home" at bounding box center [76, 38] width 72 height 10
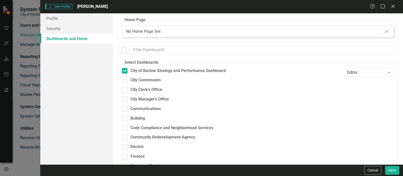
click at [124, 54] on div at bounding box center [124, 49] width 12 height 9
click at [126, 51] on div at bounding box center [124, 50] width 6 height 6
click at [124, 50] on input "checkbox" at bounding box center [122, 48] width 3 height 3
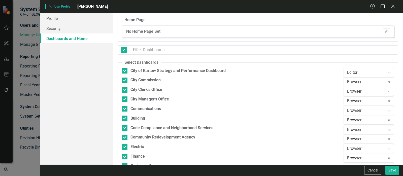
click at [380, 31] on div "Edit" at bounding box center [385, 31] width 10 height 7
click at [384, 30] on icon "Edit" at bounding box center [386, 31] width 4 height 3
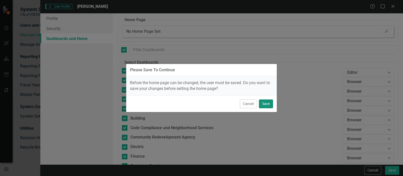
click at [262, 103] on button "Save" at bounding box center [266, 103] width 14 height 9
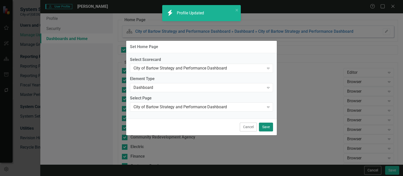
click at [260, 128] on button "Save" at bounding box center [266, 127] width 14 height 9
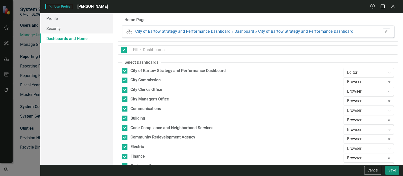
click at [388, 167] on button "Save" at bounding box center [392, 170] width 14 height 9
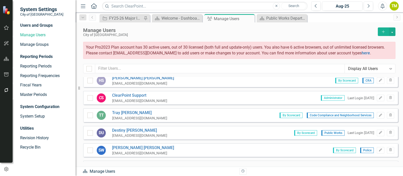
drag, startPoint x: 399, startPoint y: 152, endPoint x: 402, endPoint y: 156, distance: 5.2
click at [401, 158] on div "Sorry, no results found. [PERSON_NAME] [PERSON_NAME] [DOMAIN_NAME][EMAIL_ADDRES…" at bounding box center [238, 119] width 327 height 85
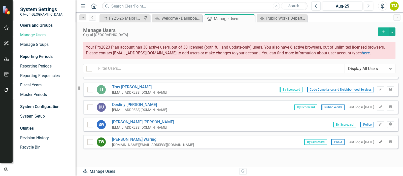
click at [379, 140] on icon "button" at bounding box center [380, 141] width 3 height 3
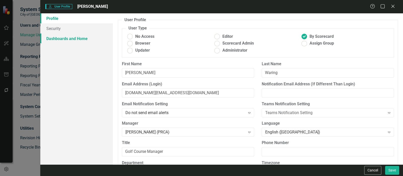
click at [80, 38] on link "Dashboards and Home" at bounding box center [76, 38] width 72 height 10
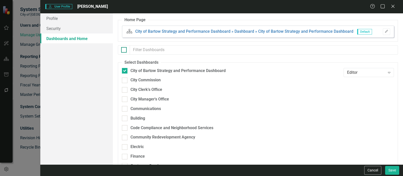
click at [124, 50] on div at bounding box center [124, 50] width 6 height 6
click at [124, 50] on input "checkbox" at bounding box center [122, 48] width 3 height 3
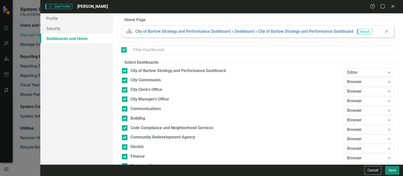
click at [391, 169] on button "Save" at bounding box center [392, 170] width 14 height 9
